Goal: Information Seeking & Learning: Compare options

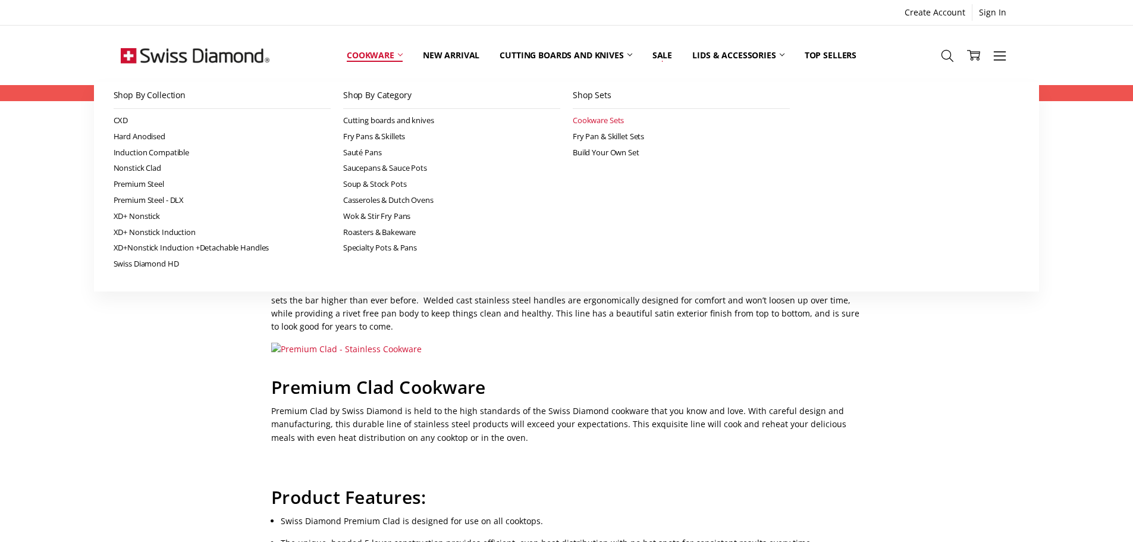
click at [590, 122] on link "Cookware Sets" at bounding box center [681, 120] width 217 height 16
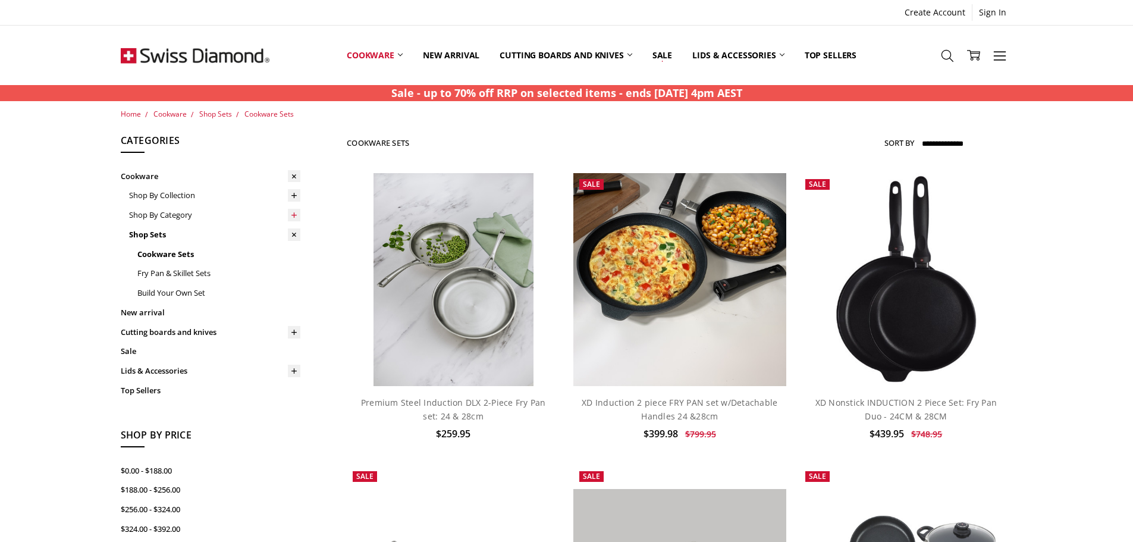
click at [291, 212] on icon at bounding box center [294, 214] width 9 height 9
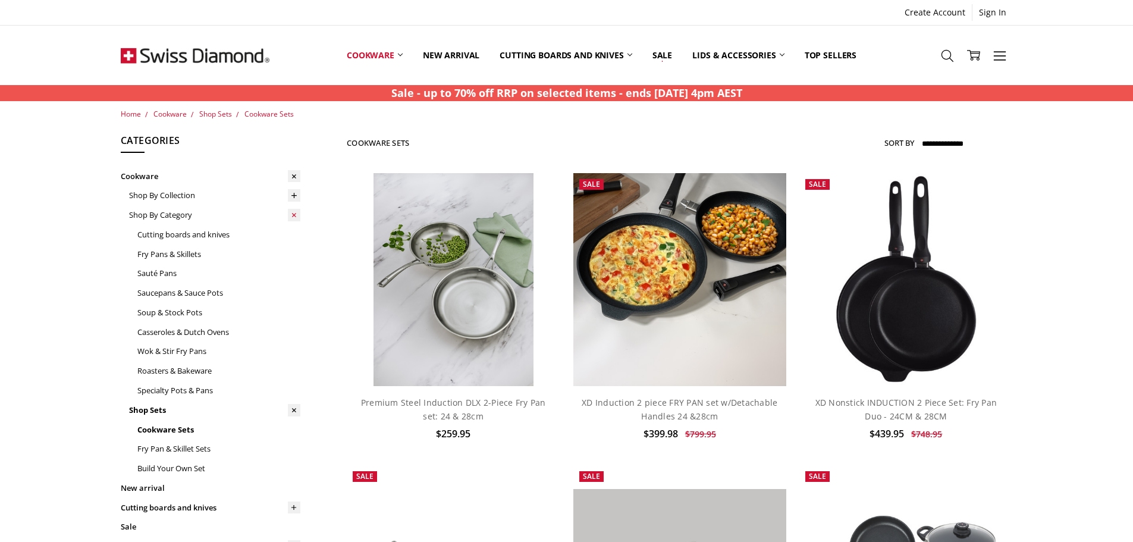
click at [291, 212] on icon at bounding box center [294, 215] width 12 height 12
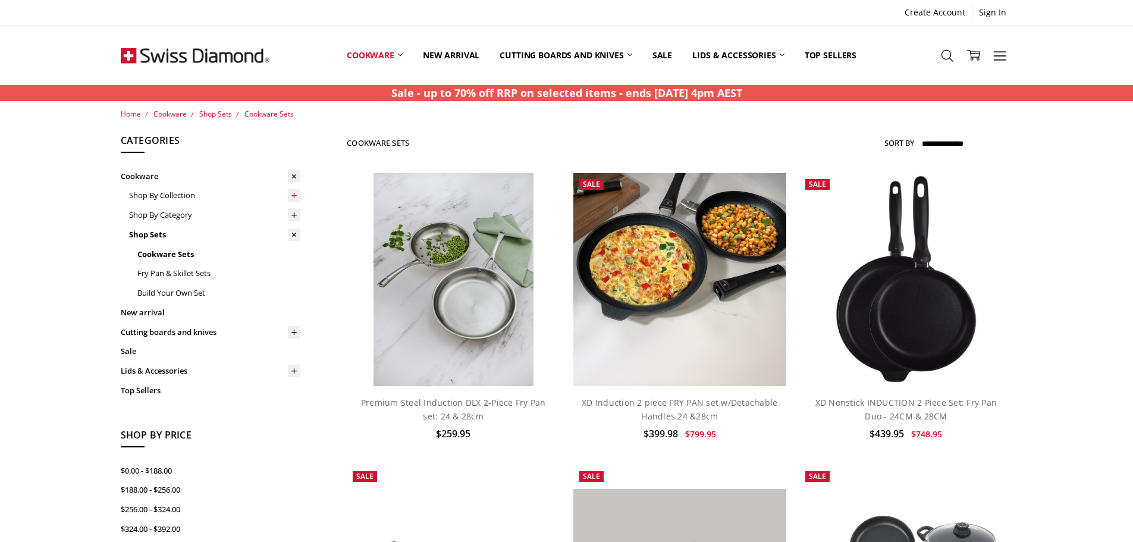
click at [295, 193] on icon at bounding box center [294, 195] width 9 height 9
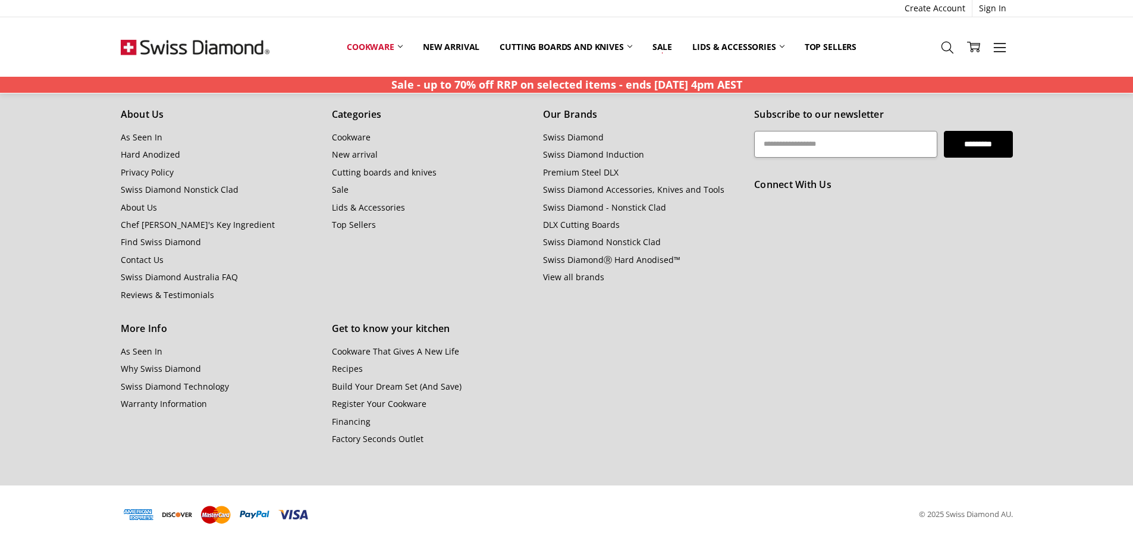
scroll to position [1091, 0]
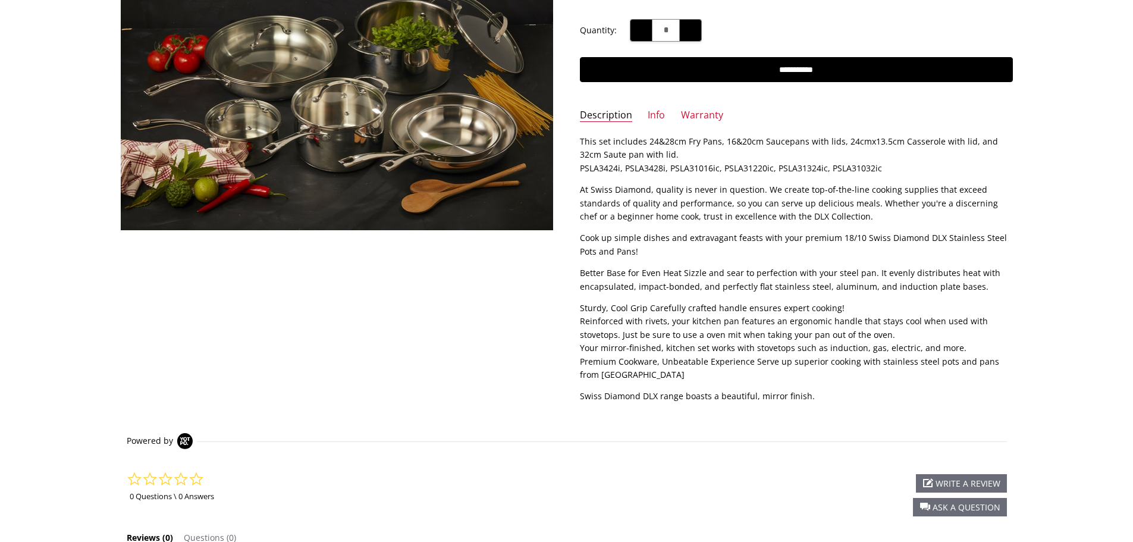
scroll to position [42, 0]
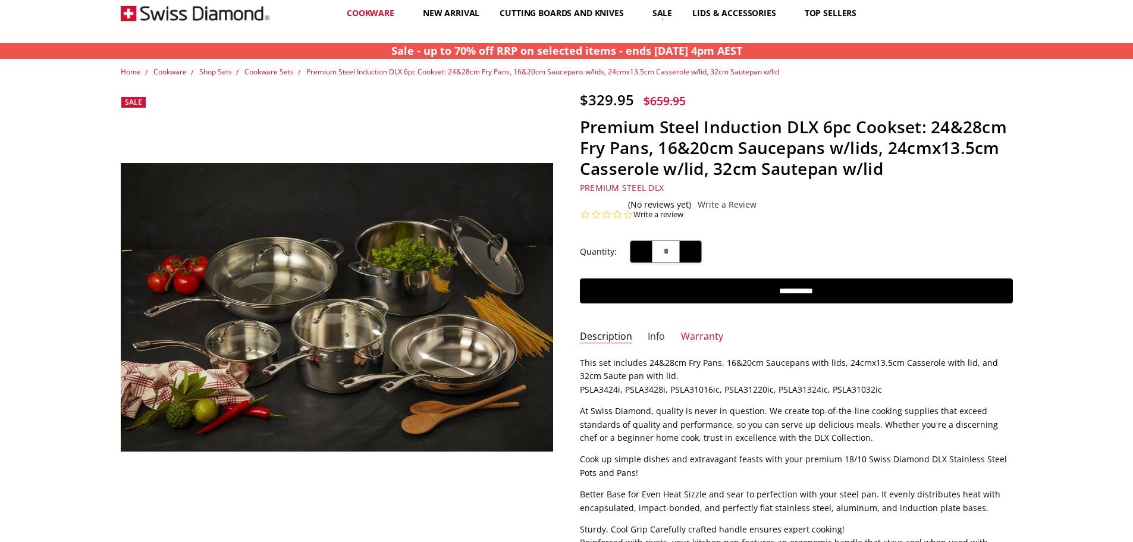
click at [653, 334] on link "Info" at bounding box center [656, 337] width 17 height 14
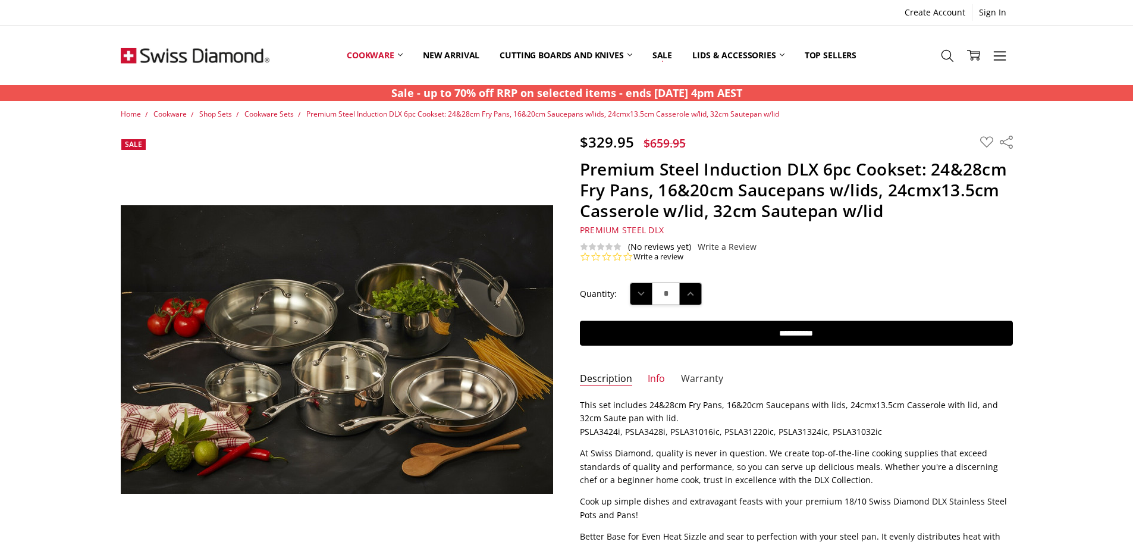
click at [706, 385] on link "Warranty" at bounding box center [702, 379] width 42 height 14
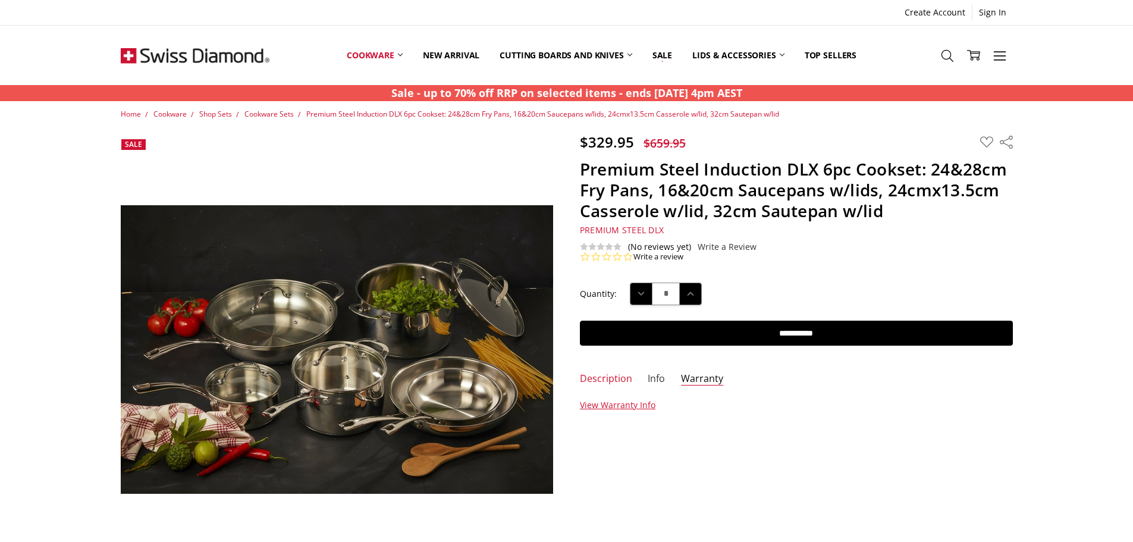
click at [648, 373] on link "Info" at bounding box center [656, 379] width 17 height 14
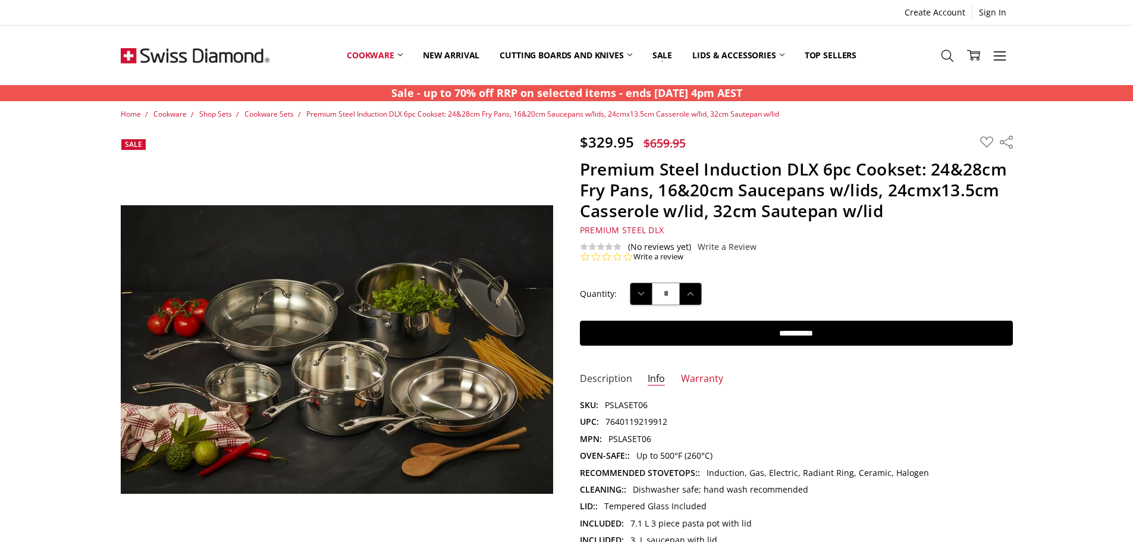
click at [619, 381] on link "Description" at bounding box center [606, 379] width 52 height 14
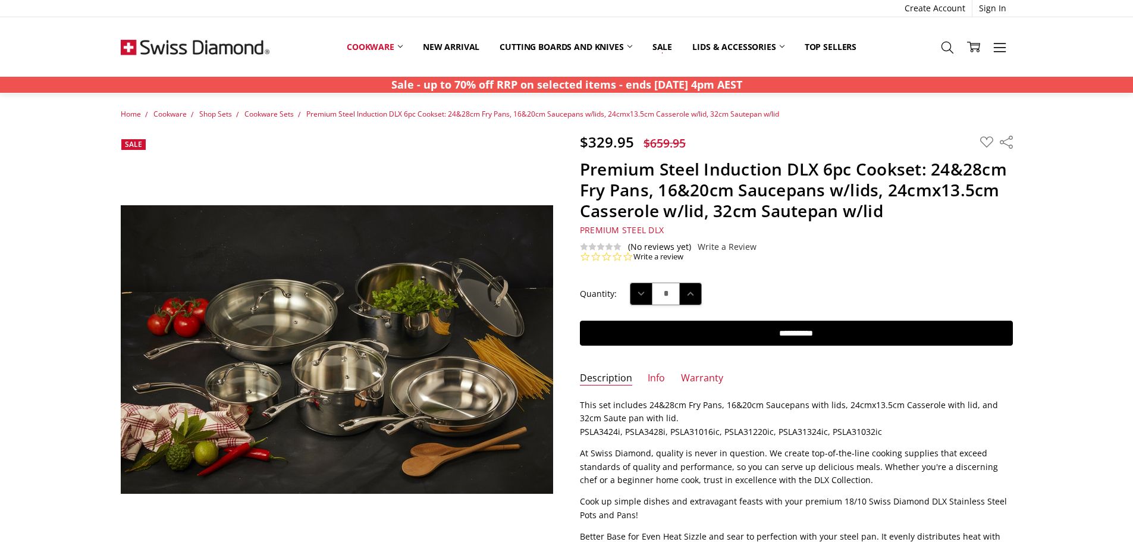
scroll to position [198, 0]
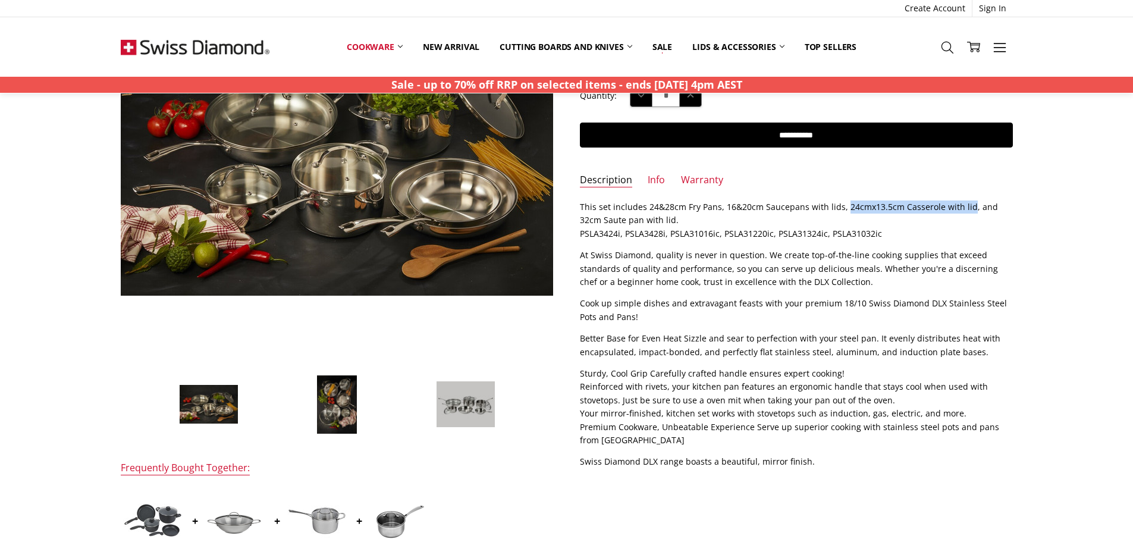
drag, startPoint x: 841, startPoint y: 206, endPoint x: 964, endPoint y: 202, distance: 123.7
click at [964, 202] on p "This set includes 24&28cm Fry Pans, 16&20cm Saucepans with lids, 24cmx13.5cm Ca…" at bounding box center [796, 220] width 433 height 40
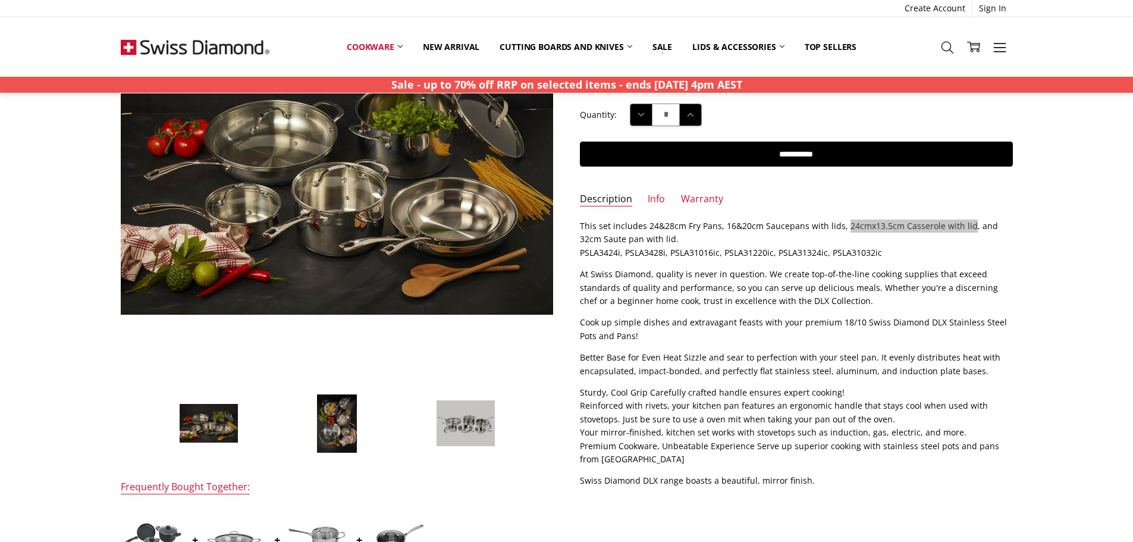
scroll to position [0, 0]
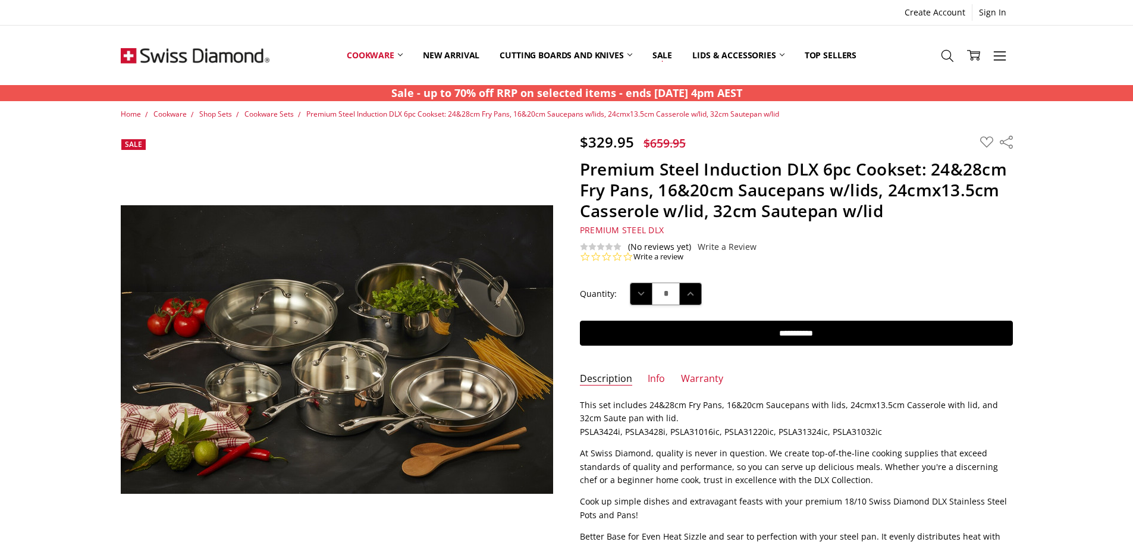
drag, startPoint x: 860, startPoint y: 499, endPoint x: 994, endPoint y: 503, distance: 134.4
click at [994, 503] on p "Cook up simple dishes and extravagant feasts with your premium 18/10 Swiss Diam…" at bounding box center [796, 508] width 433 height 27
copy p "Swiss Diamond DLX Stainless Steel"
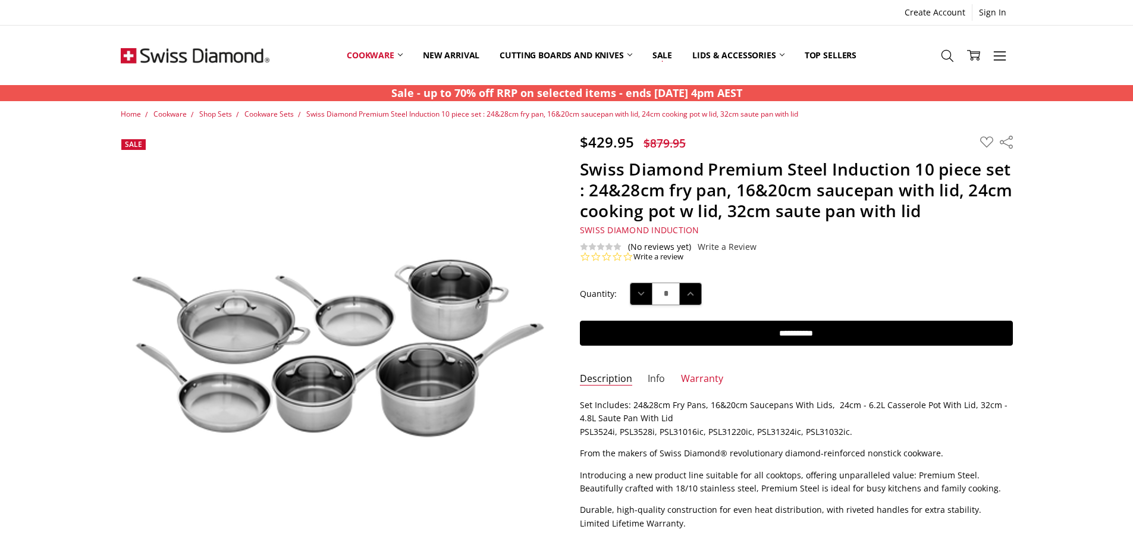
click at [648, 378] on link "Info" at bounding box center [656, 379] width 17 height 14
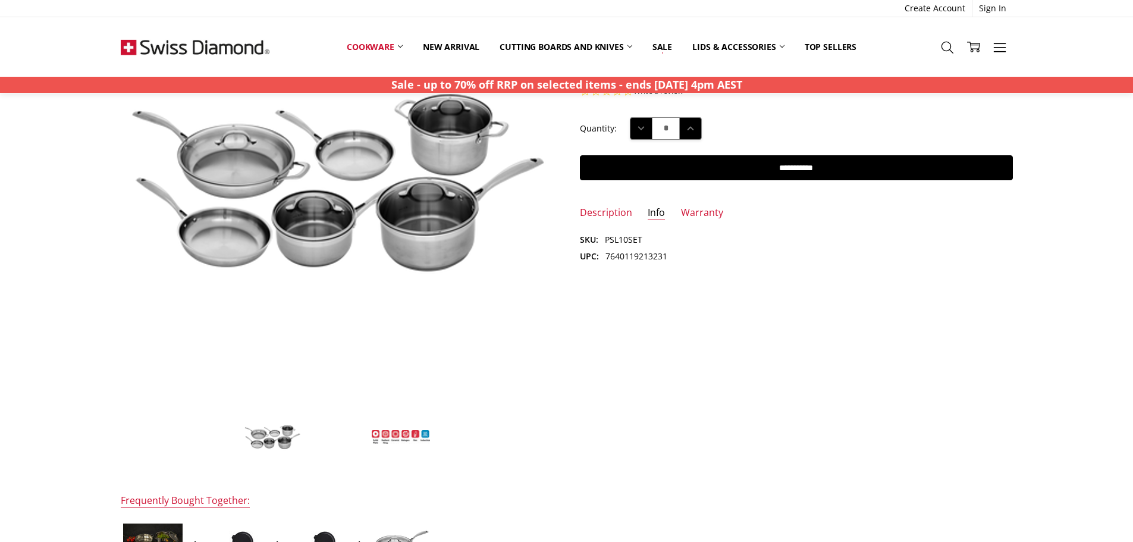
scroll to position [198, 0]
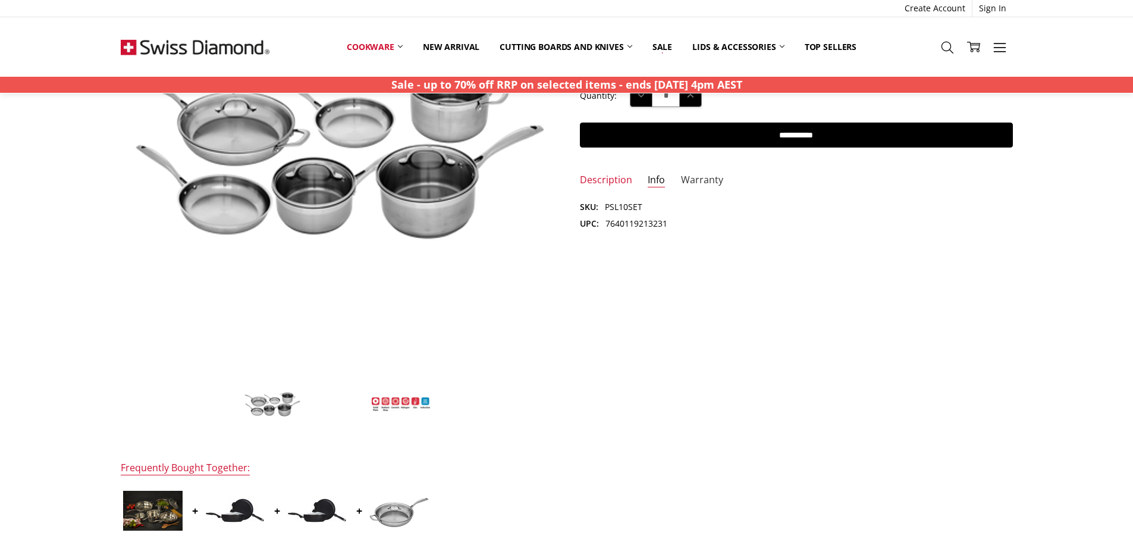
click at [704, 174] on link "Warranty" at bounding box center [702, 181] width 42 height 14
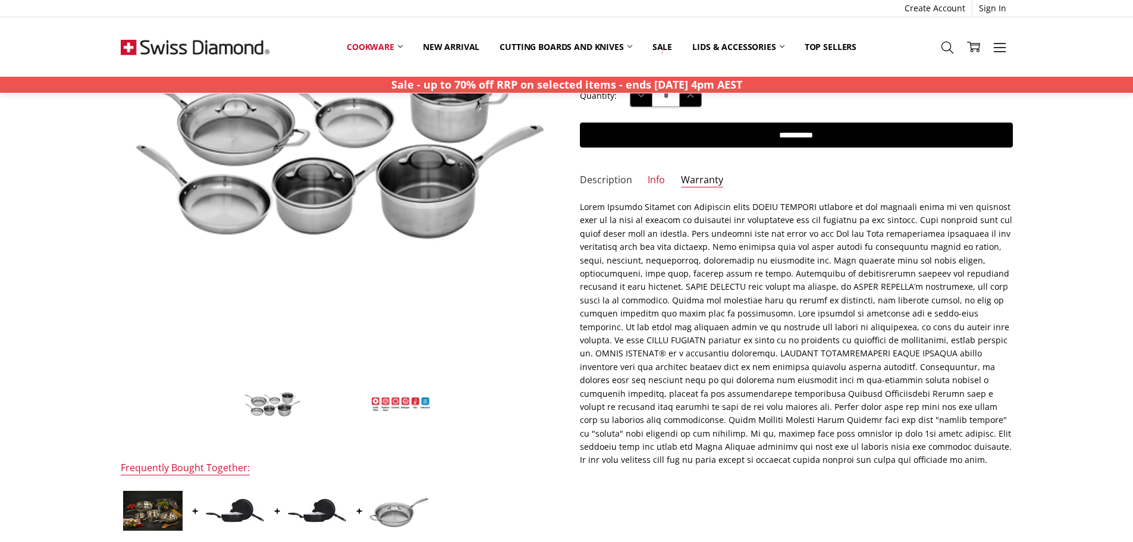
click at [607, 181] on link "Description" at bounding box center [606, 181] width 52 height 14
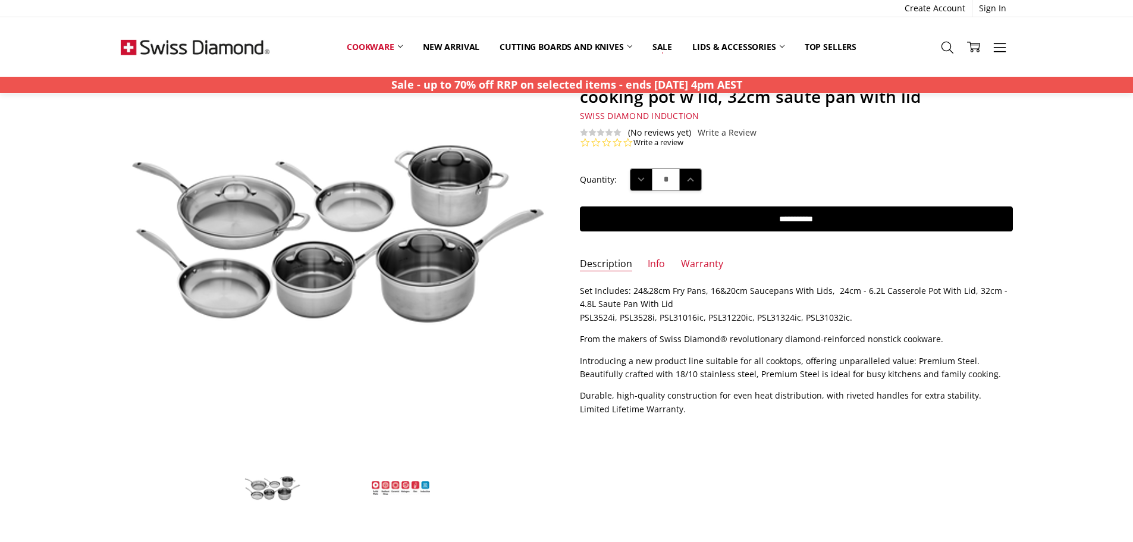
scroll to position [0, 0]
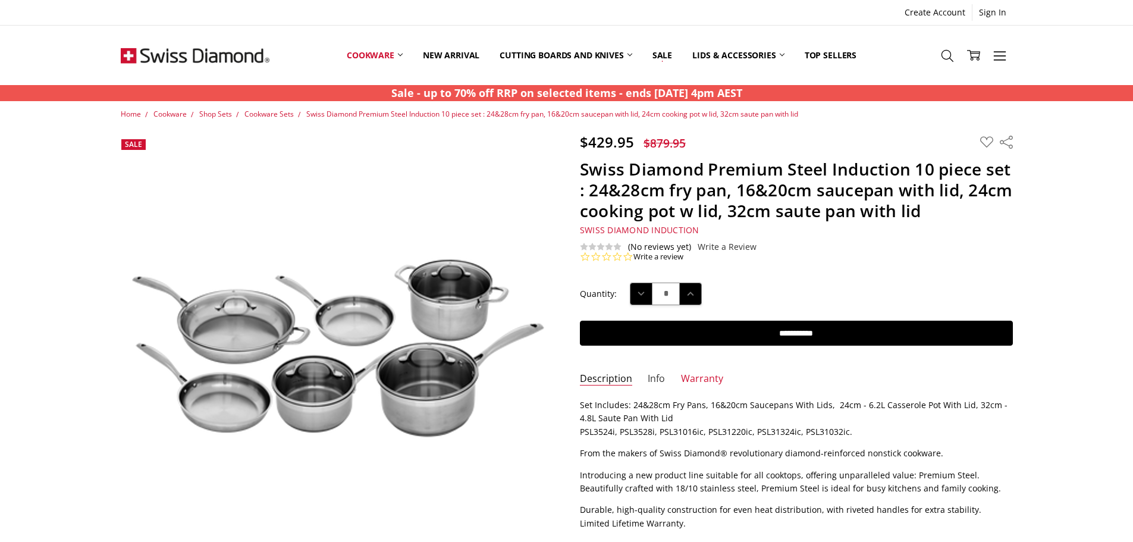
click at [656, 384] on link "Info" at bounding box center [656, 379] width 17 height 14
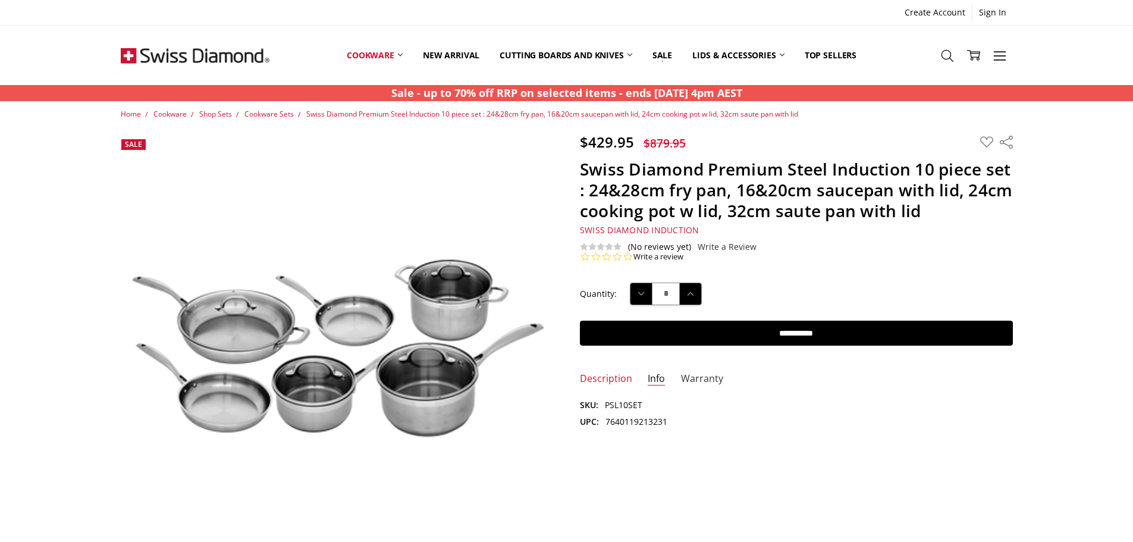
click at [705, 381] on link "Warranty" at bounding box center [702, 379] width 42 height 14
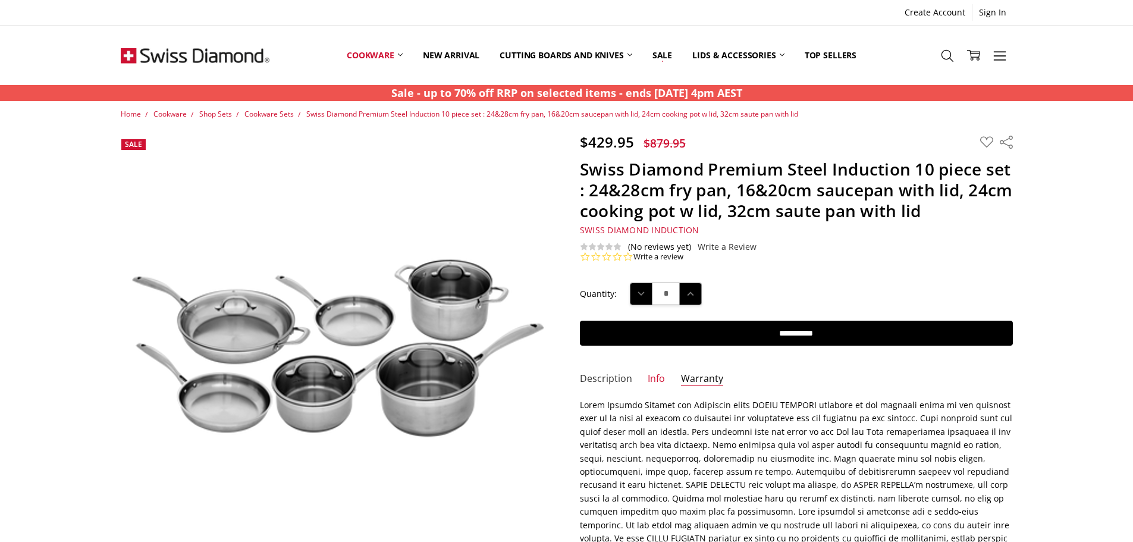
click at [591, 379] on link "Description" at bounding box center [606, 379] width 52 height 14
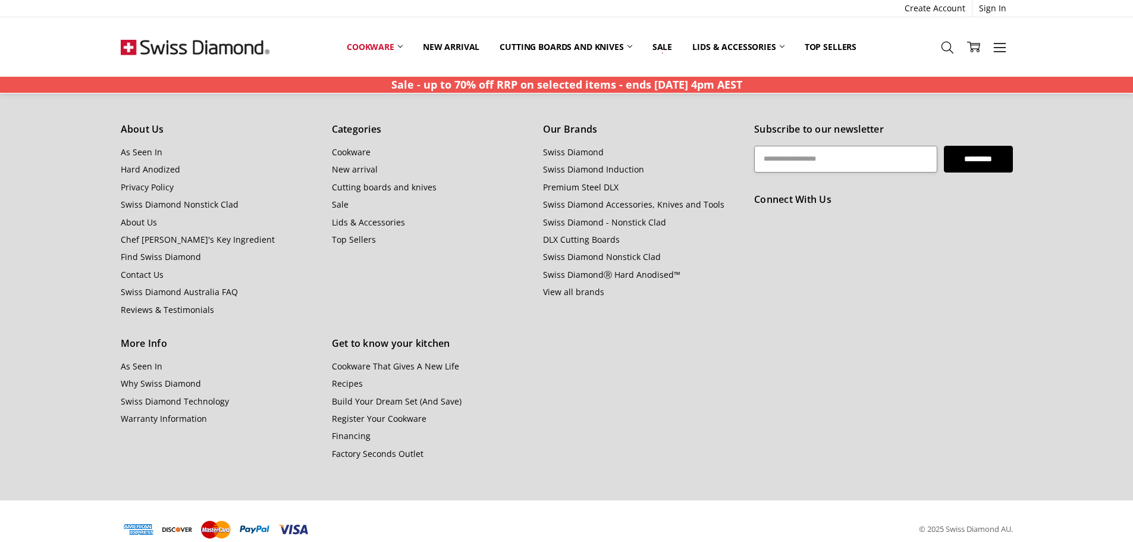
scroll to position [1096, 0]
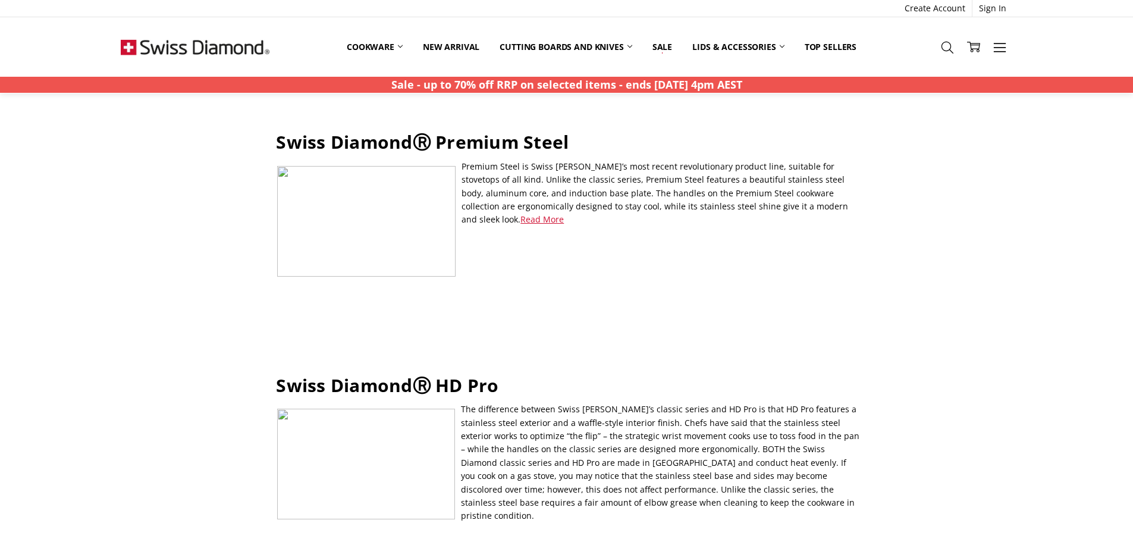
scroll to position [1784, 0]
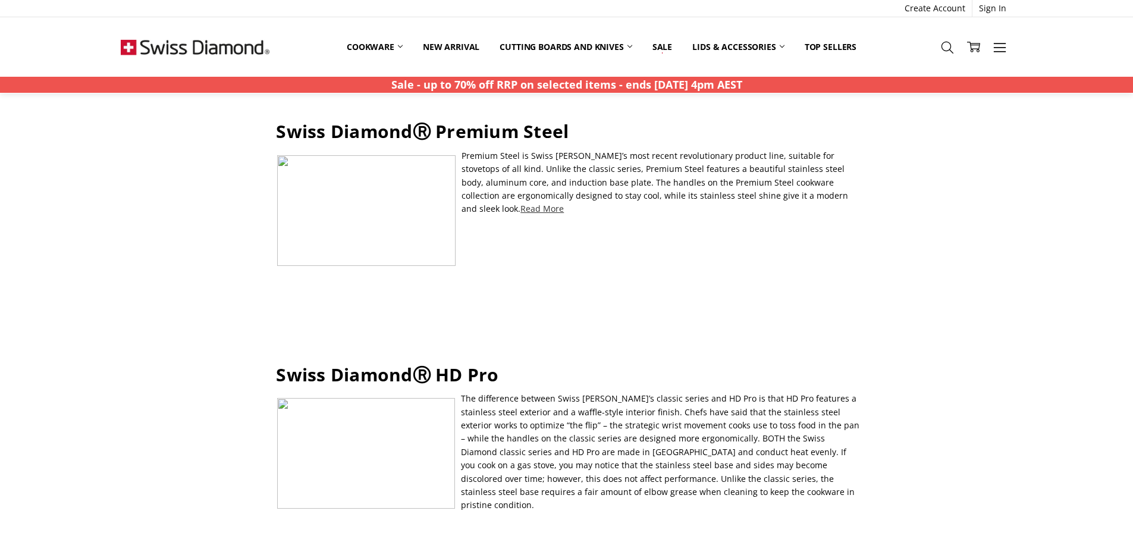
click at [564, 203] on link "Read More" at bounding box center [541, 208] width 43 height 11
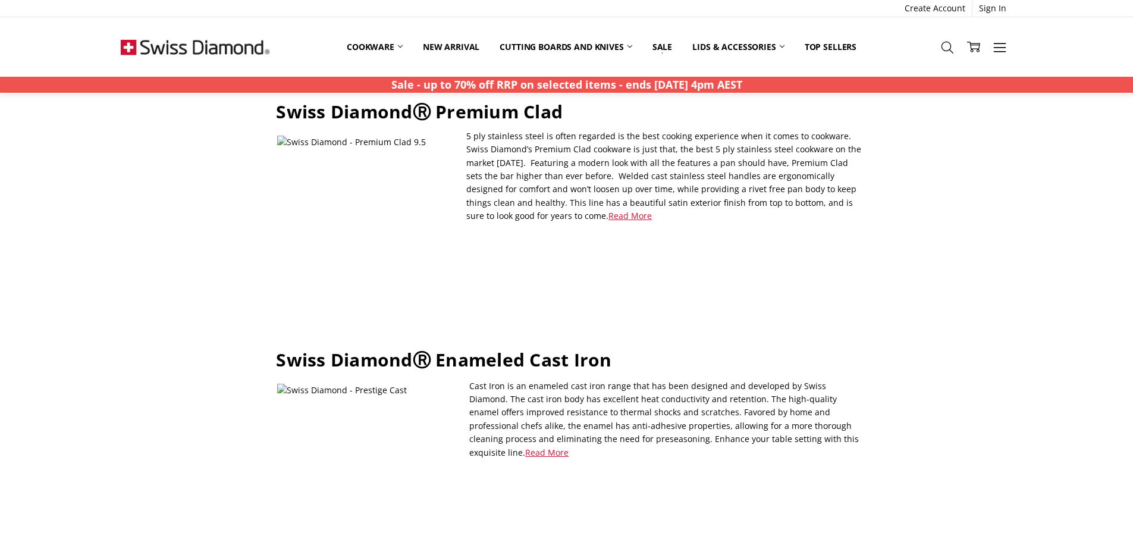
scroll to position [397, 0]
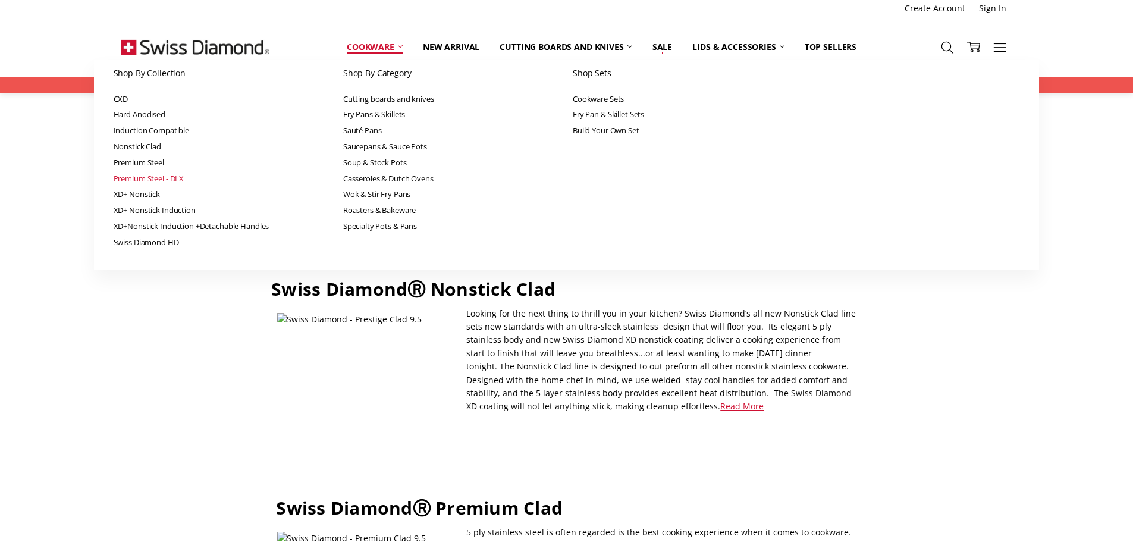
click at [146, 184] on link "Premium Steel - DLX" at bounding box center [222, 179] width 217 height 16
